Goal: Find contact information: Find contact information

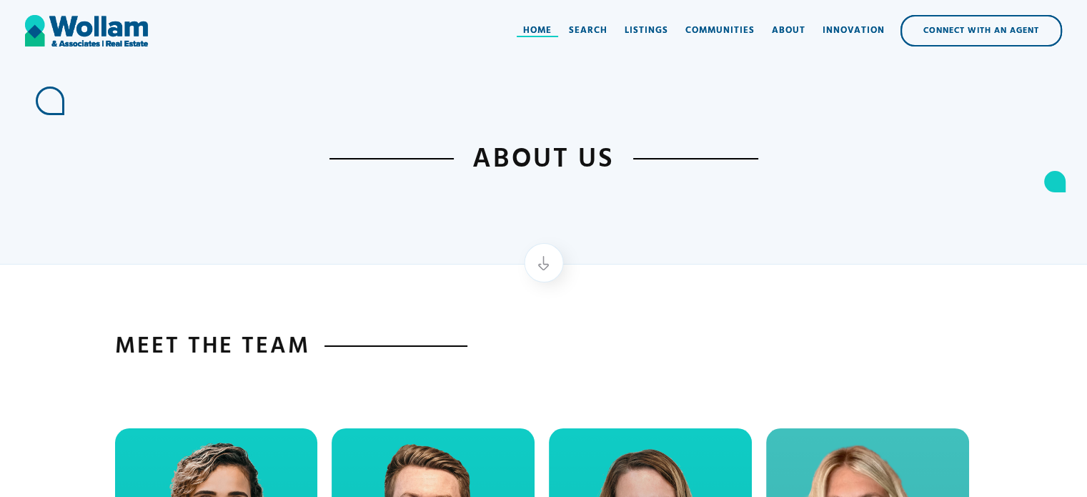
click at [536, 31] on div "Home" at bounding box center [537, 31] width 29 height 14
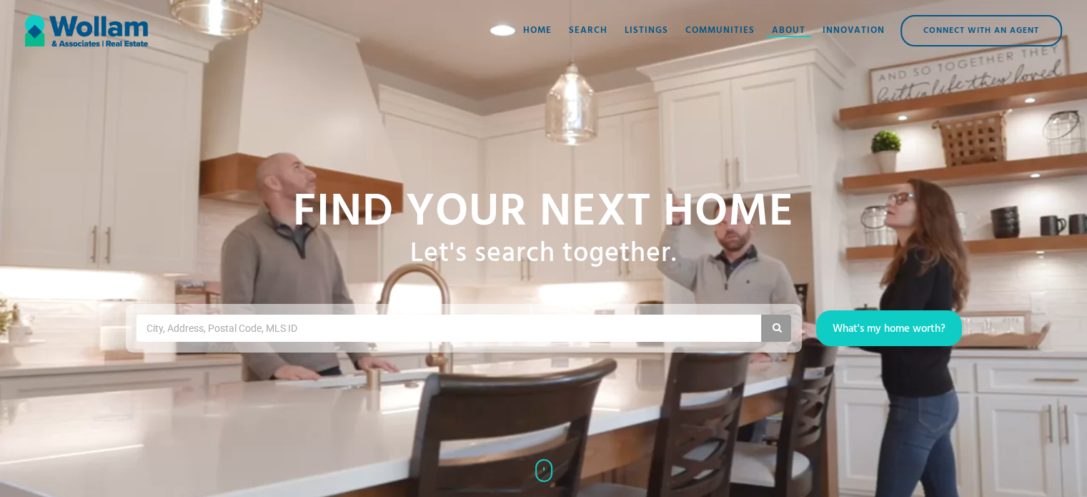
click at [790, 30] on div "About" at bounding box center [789, 31] width 34 height 14
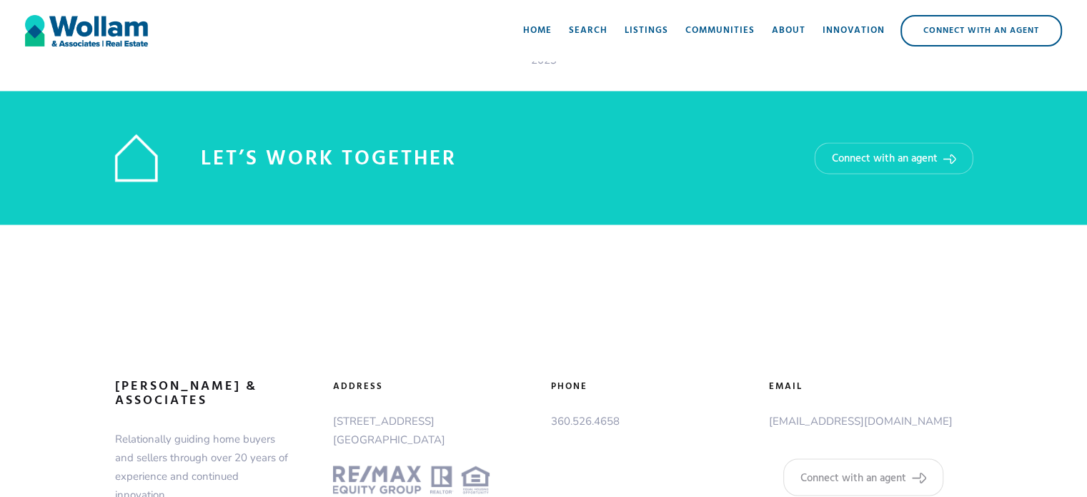
scroll to position [2460, 0]
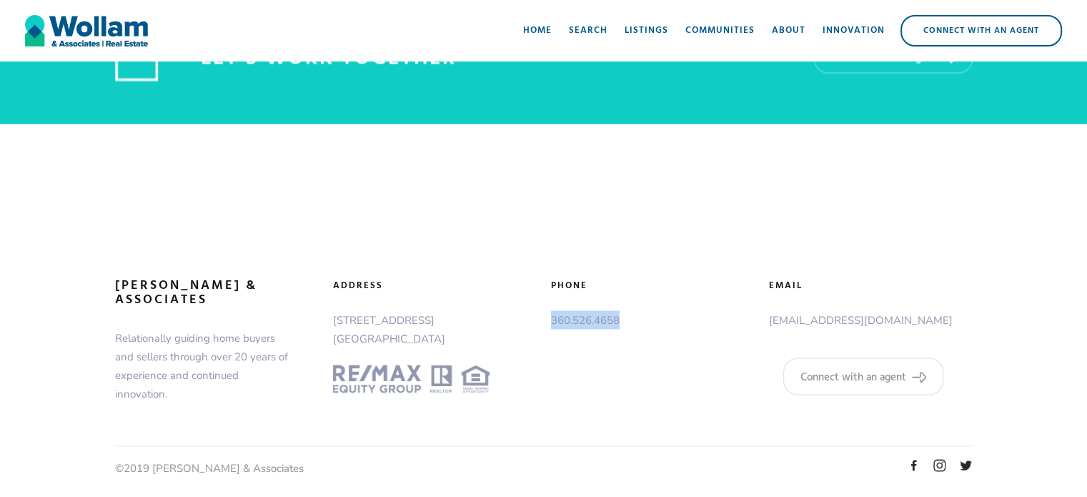
drag, startPoint x: 621, startPoint y: 313, endPoint x: 552, endPoint y: 317, distance: 69.4
click at [552, 317] on p "360.526.4658" at bounding box center [653, 319] width 204 height 19
copy p "360.526.4658"
